Goal: Task Accomplishment & Management: Manage account settings

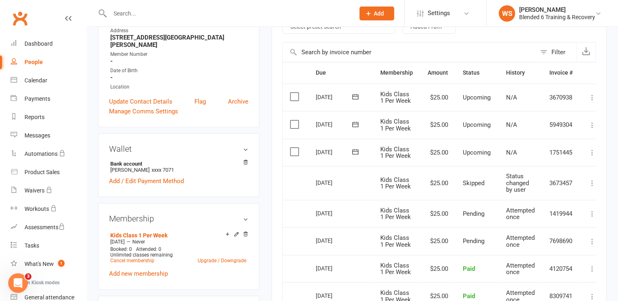
scroll to position [180, 0]
click at [294, 152] on label at bounding box center [295, 152] width 11 height 8
click at [294, 148] on input "checkbox" at bounding box center [292, 148] width 5 height 0
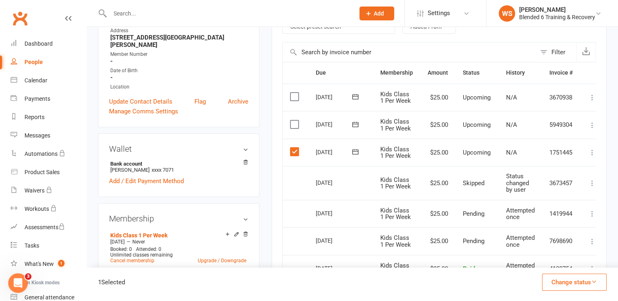
click at [591, 153] on icon at bounding box center [592, 153] width 8 height 8
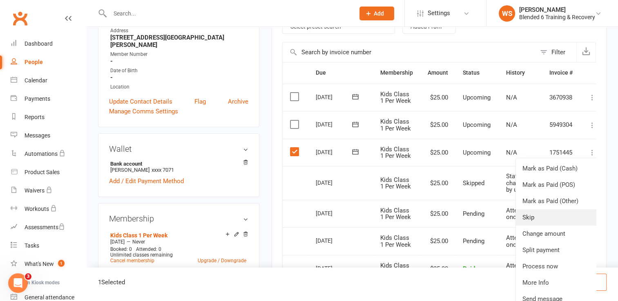
click at [541, 211] on link "Skip" at bounding box center [556, 217] width 81 height 16
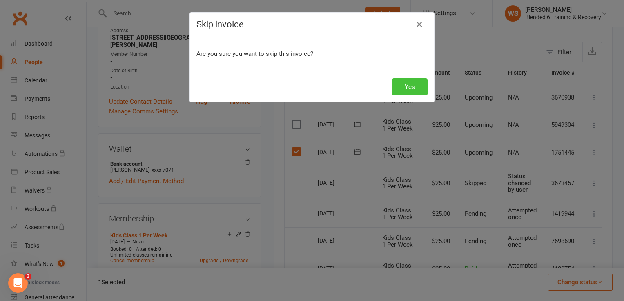
click at [413, 89] on button "Yes" at bounding box center [410, 86] width 36 height 17
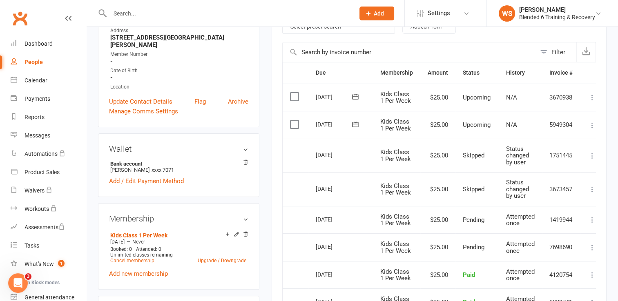
click at [292, 121] on label at bounding box center [295, 124] width 11 height 8
click at [292, 120] on input "checkbox" at bounding box center [292, 120] width 5 height 0
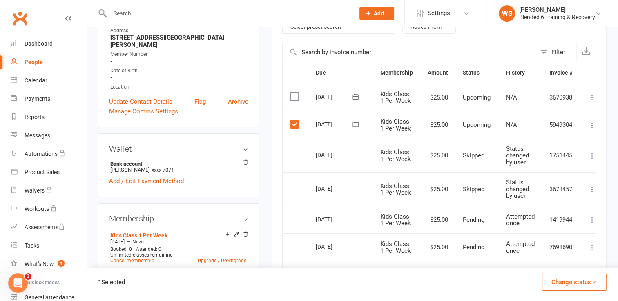
click at [591, 125] on icon at bounding box center [592, 125] width 8 height 8
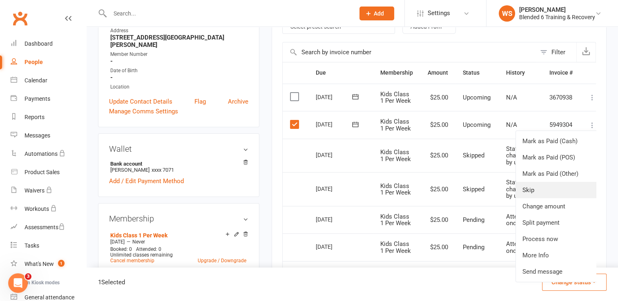
click at [544, 187] on link "Skip" at bounding box center [556, 190] width 81 height 16
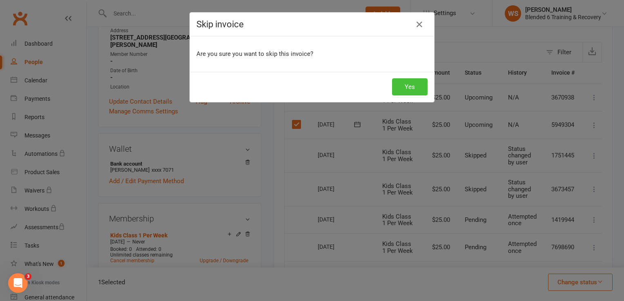
click at [409, 86] on button "Yes" at bounding box center [410, 86] width 36 height 17
